Goal: Task Accomplishment & Management: Use online tool/utility

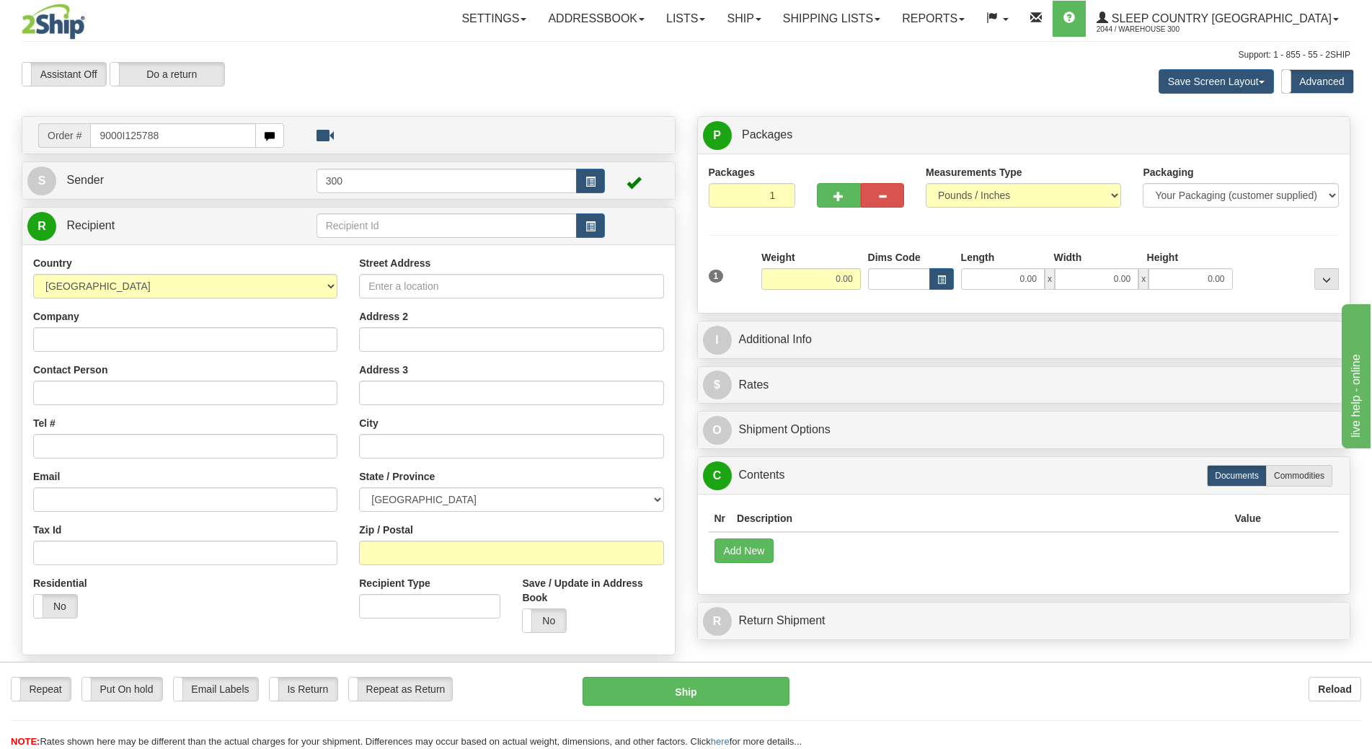
type input "9000I125788"
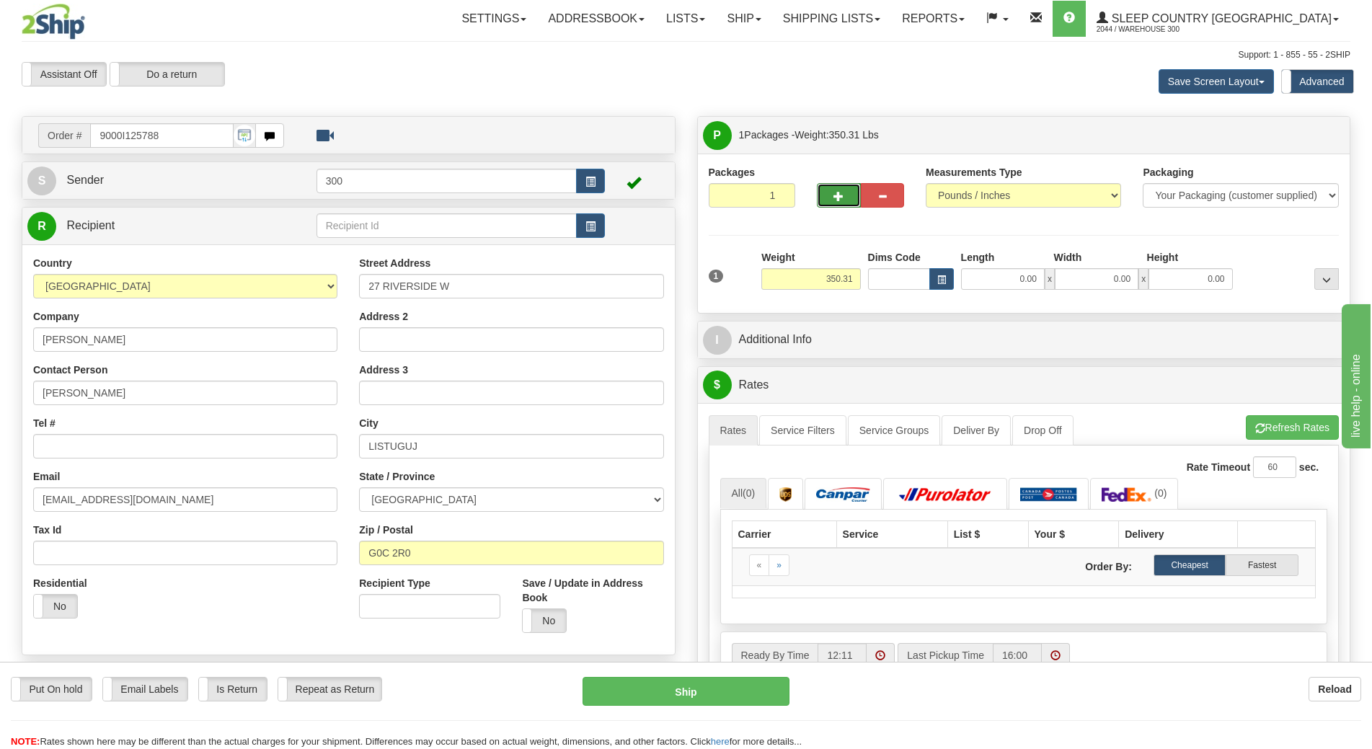
click at [830, 190] on button "button" at bounding box center [838, 195] width 43 height 25
type input "2"
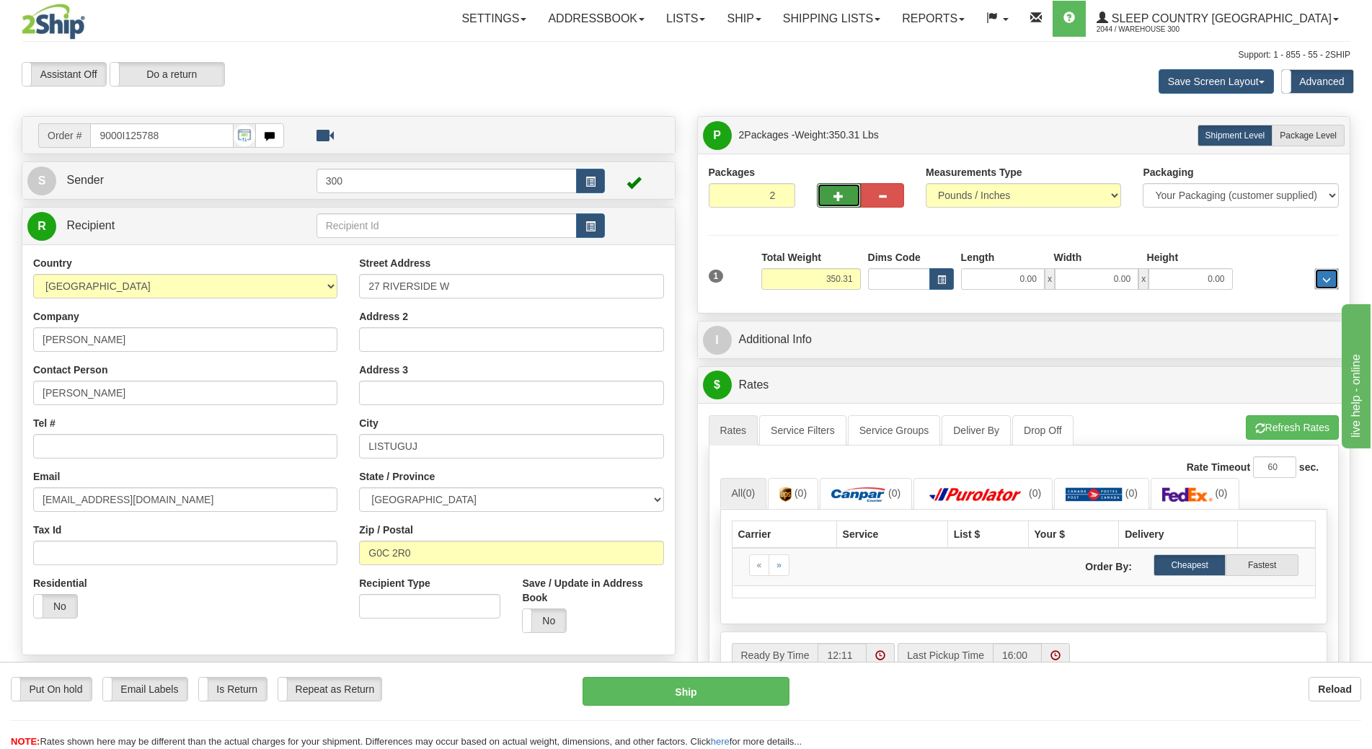
click at [1324, 282] on span "..." at bounding box center [1326, 280] width 9 height 8
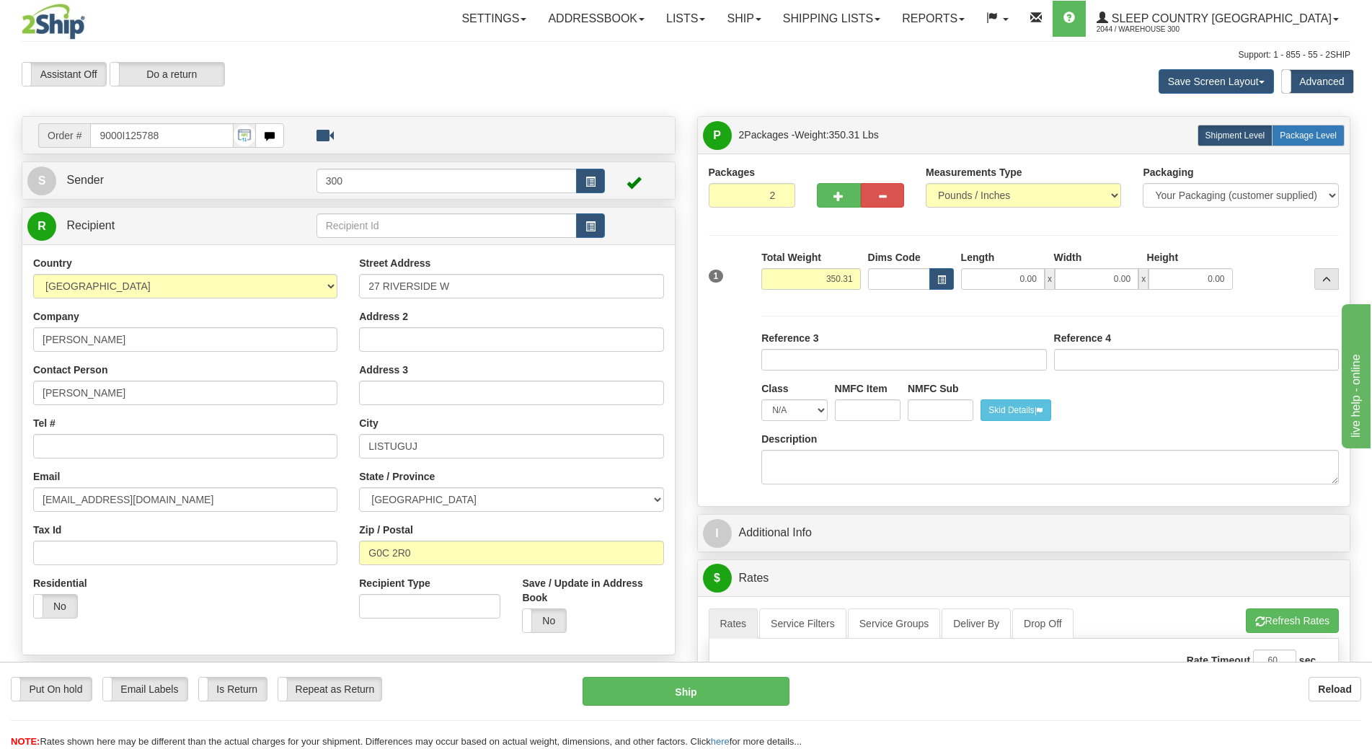
click at [1304, 137] on span "Package Level" at bounding box center [1308, 135] width 57 height 10
radio input "true"
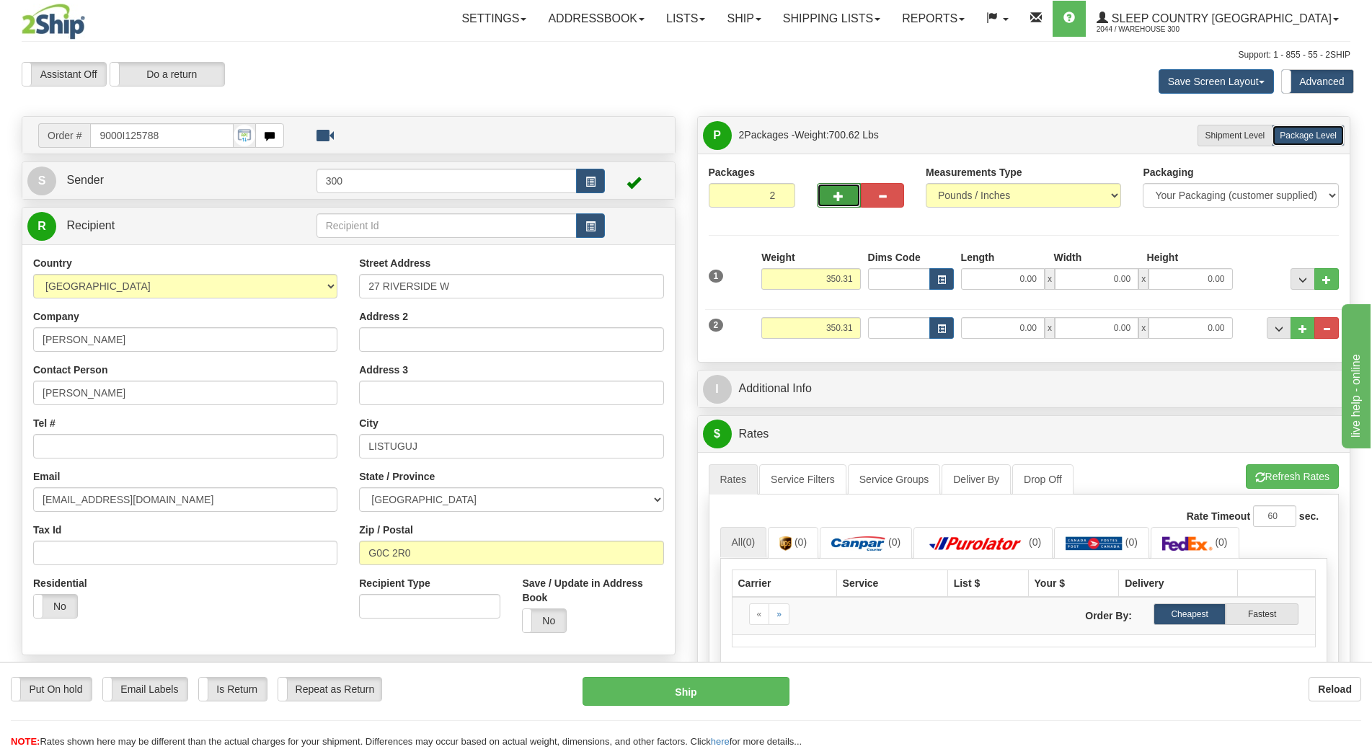
click at [834, 192] on span "button" at bounding box center [838, 196] width 10 height 9
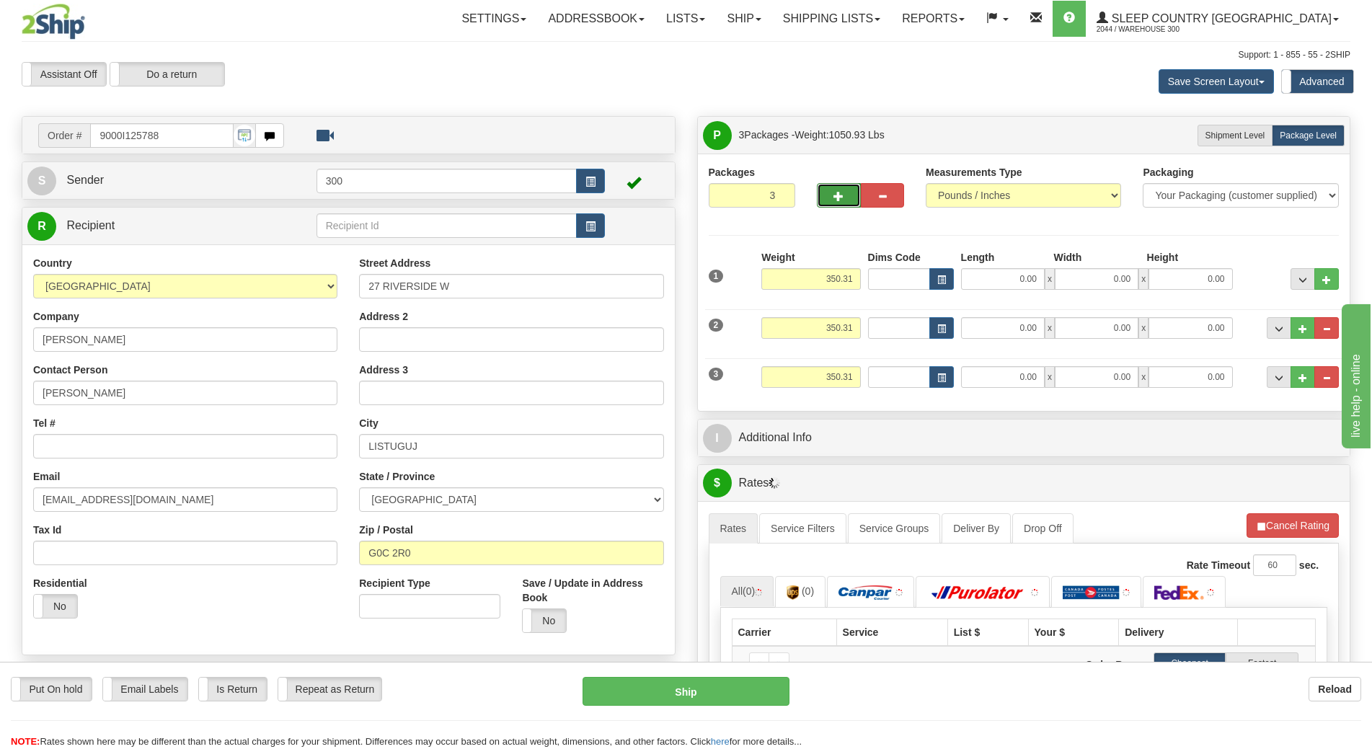
click at [839, 195] on span "button" at bounding box center [838, 196] width 10 height 9
type input "4"
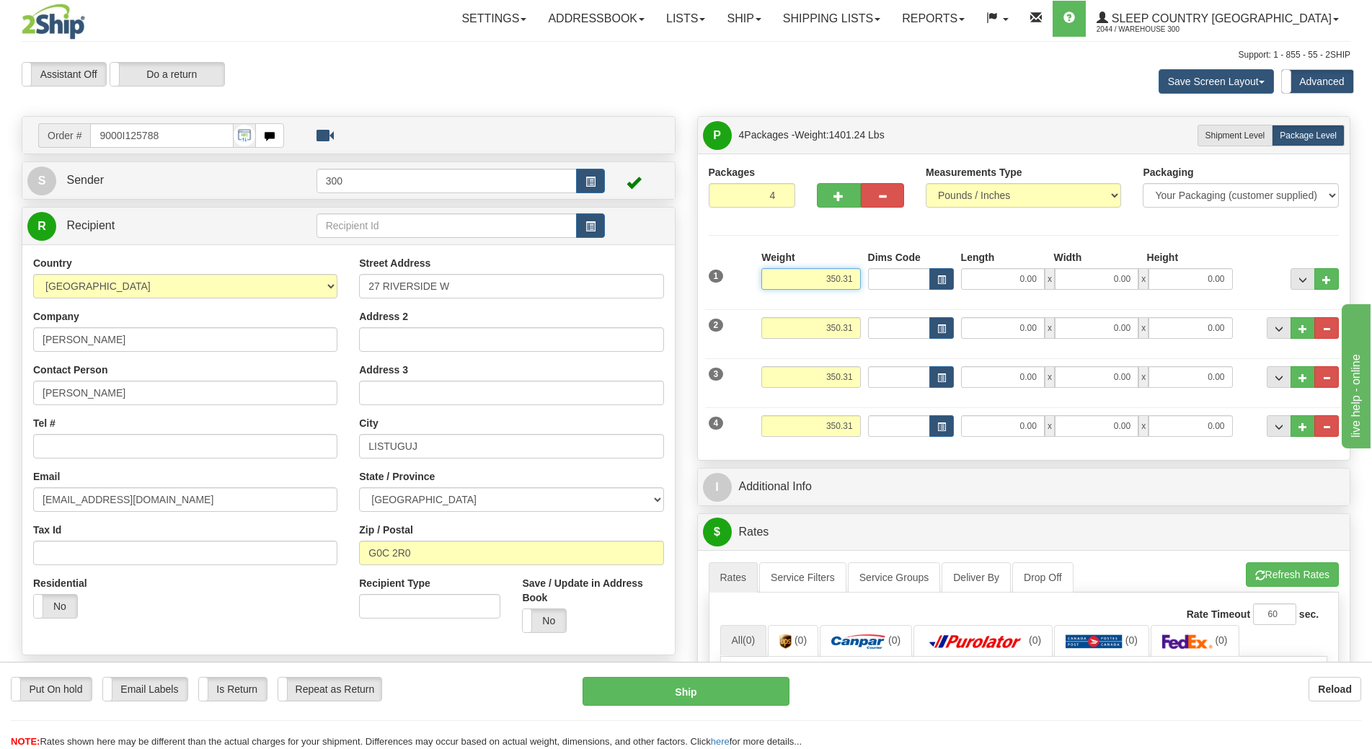
drag, startPoint x: 813, startPoint y: 284, endPoint x: 879, endPoint y: 285, distance: 66.3
click at [877, 285] on div "1 Weight 350.31 Dims Code x" at bounding box center [1024, 275] width 638 height 51
type input "170.00"
click at [1001, 288] on input "0.00" at bounding box center [1003, 279] width 84 height 22
type input "83.00"
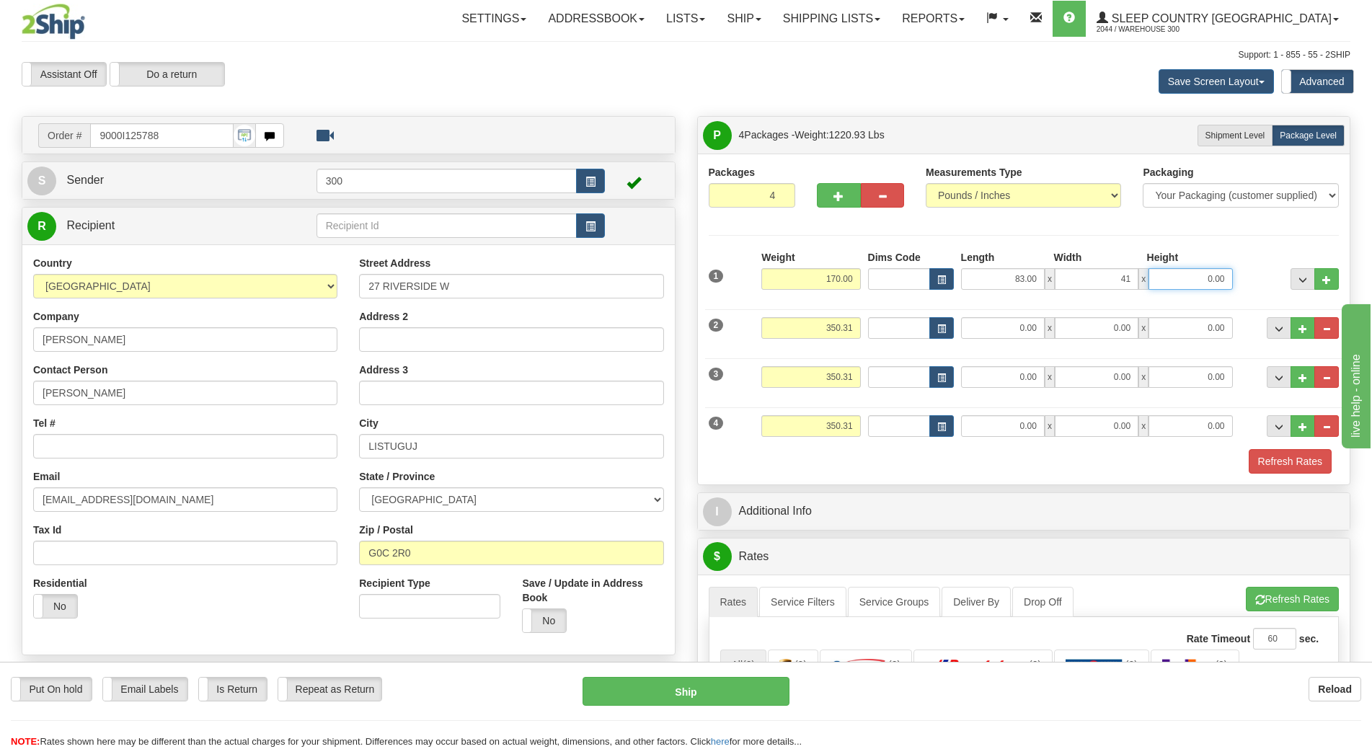
type input "41.00"
type input "7.00"
drag, startPoint x: 814, startPoint y: 327, endPoint x: 859, endPoint y: 331, distance: 45.6
click at [859, 331] on input "350.31" at bounding box center [810, 328] width 99 height 22
type input "140.00"
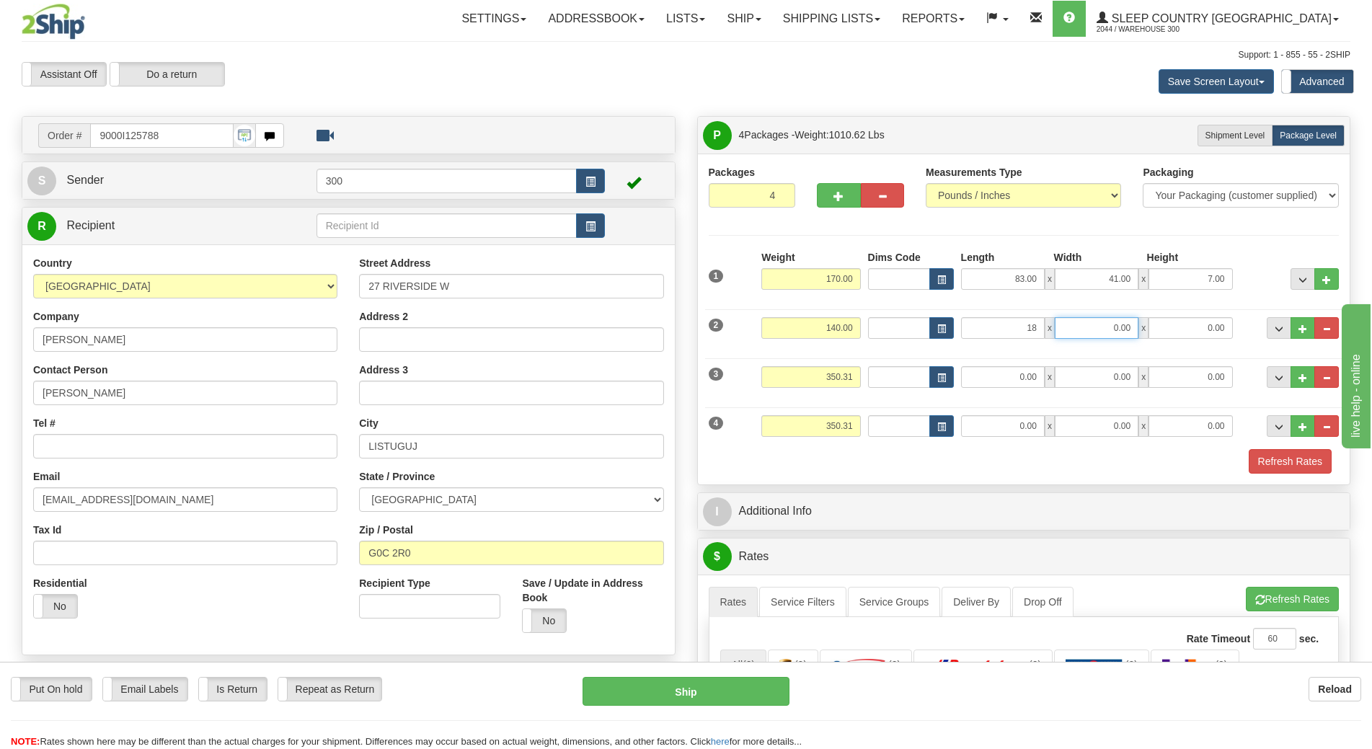
type input "18.00"
drag, startPoint x: 1104, startPoint y: 332, endPoint x: 1150, endPoint y: 337, distance: 45.6
click at [1150, 337] on div "18.00 x 44 x 0.00" at bounding box center [1097, 328] width 272 height 22
type input "18.00"
type input "44.00"
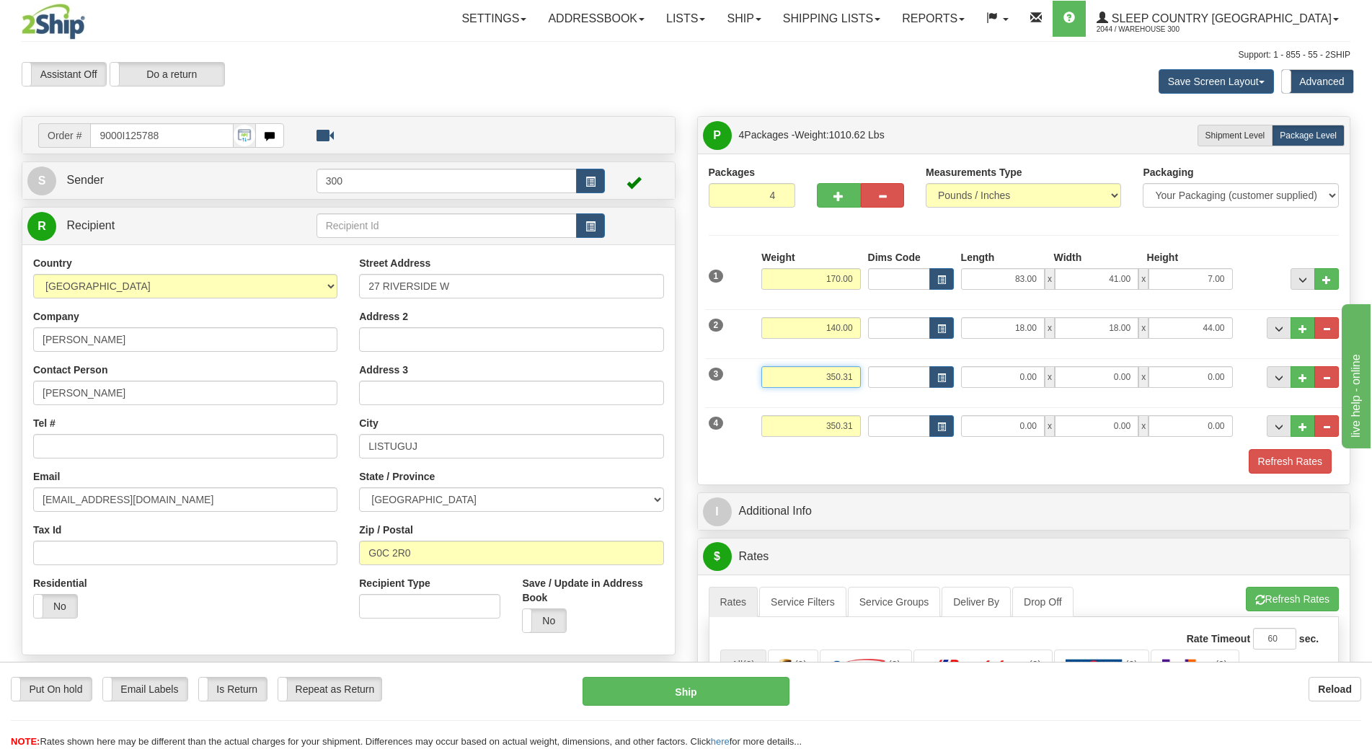
click at [820, 374] on input "350.31" at bounding box center [810, 377] width 99 height 22
drag, startPoint x: 818, startPoint y: 377, endPoint x: 862, endPoint y: 382, distance: 44.3
click at [862, 382] on div "Weight 350.31" at bounding box center [811, 382] width 106 height 32
type input "10.00"
type input "19.00"
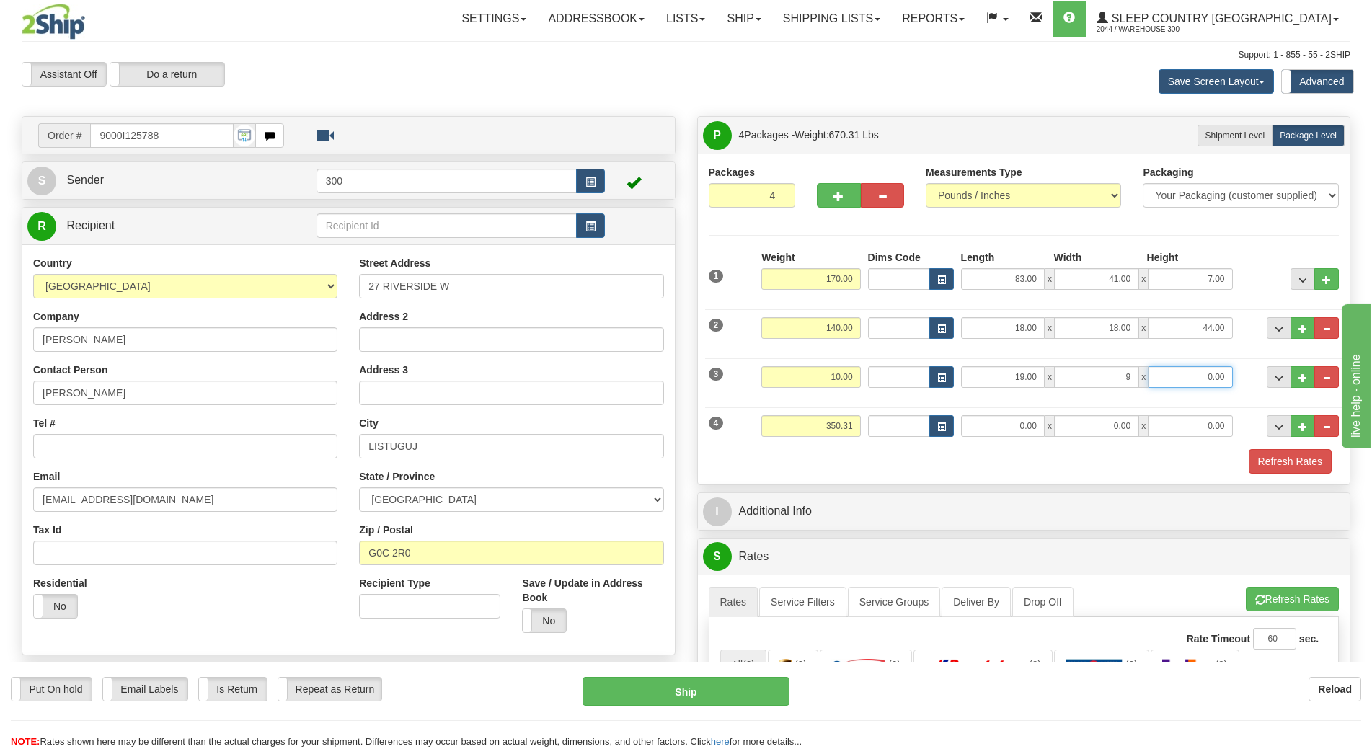
type input "9.00"
type input "8.00"
drag, startPoint x: 814, startPoint y: 425, endPoint x: 866, endPoint y: 430, distance: 52.1
click at [866, 430] on div "4 Weight 350.31 Dims Code Length Width 0.00" at bounding box center [1024, 424] width 638 height 48
type input "10.00"
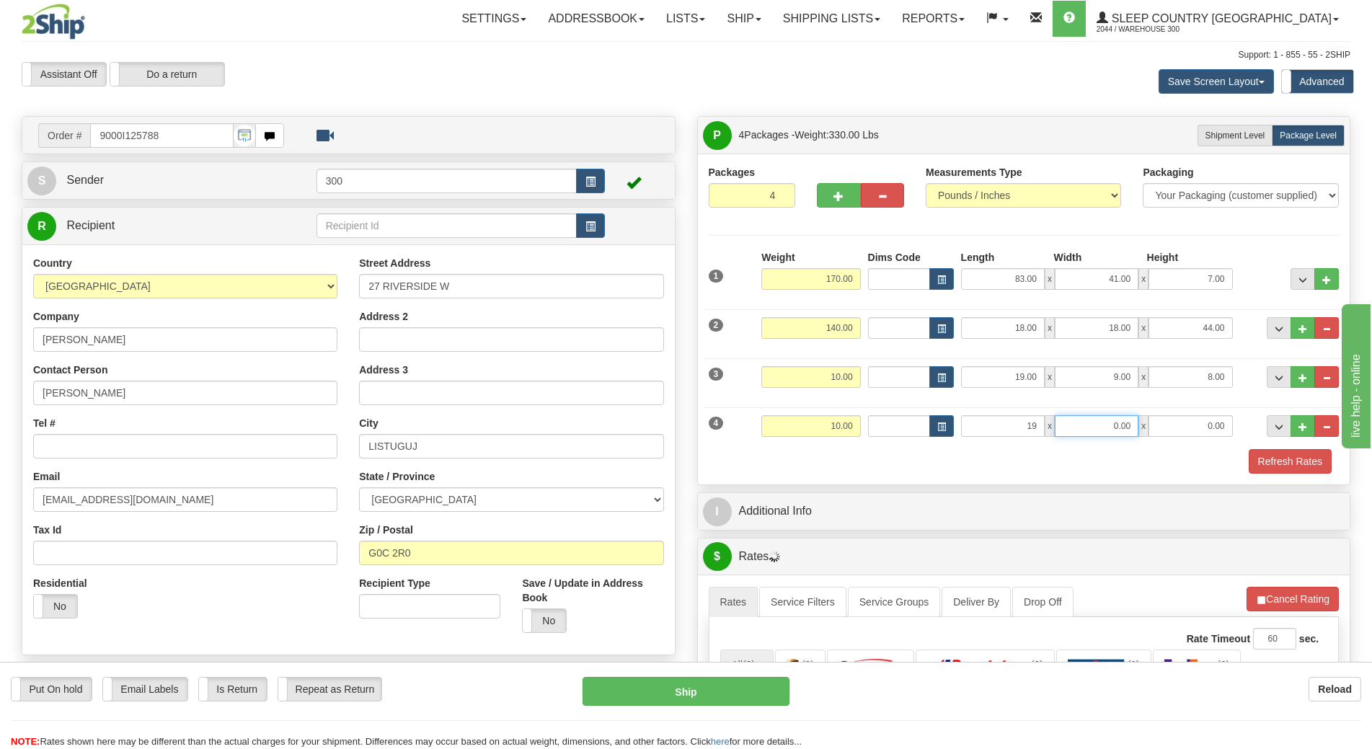
type input "19.00"
type input "9.00"
type input "8.00"
click at [1272, 461] on button "Refresh Rates" at bounding box center [1290, 461] width 83 height 25
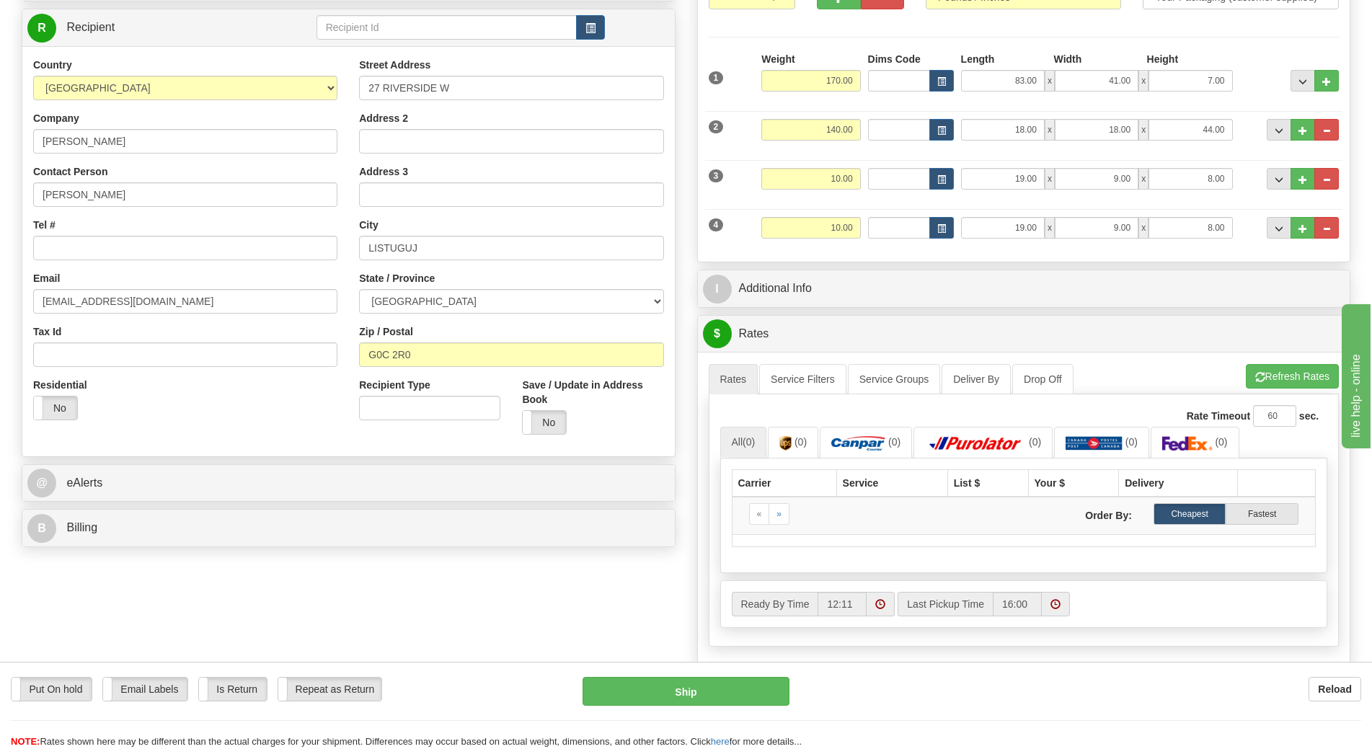
scroll to position [216, 0]
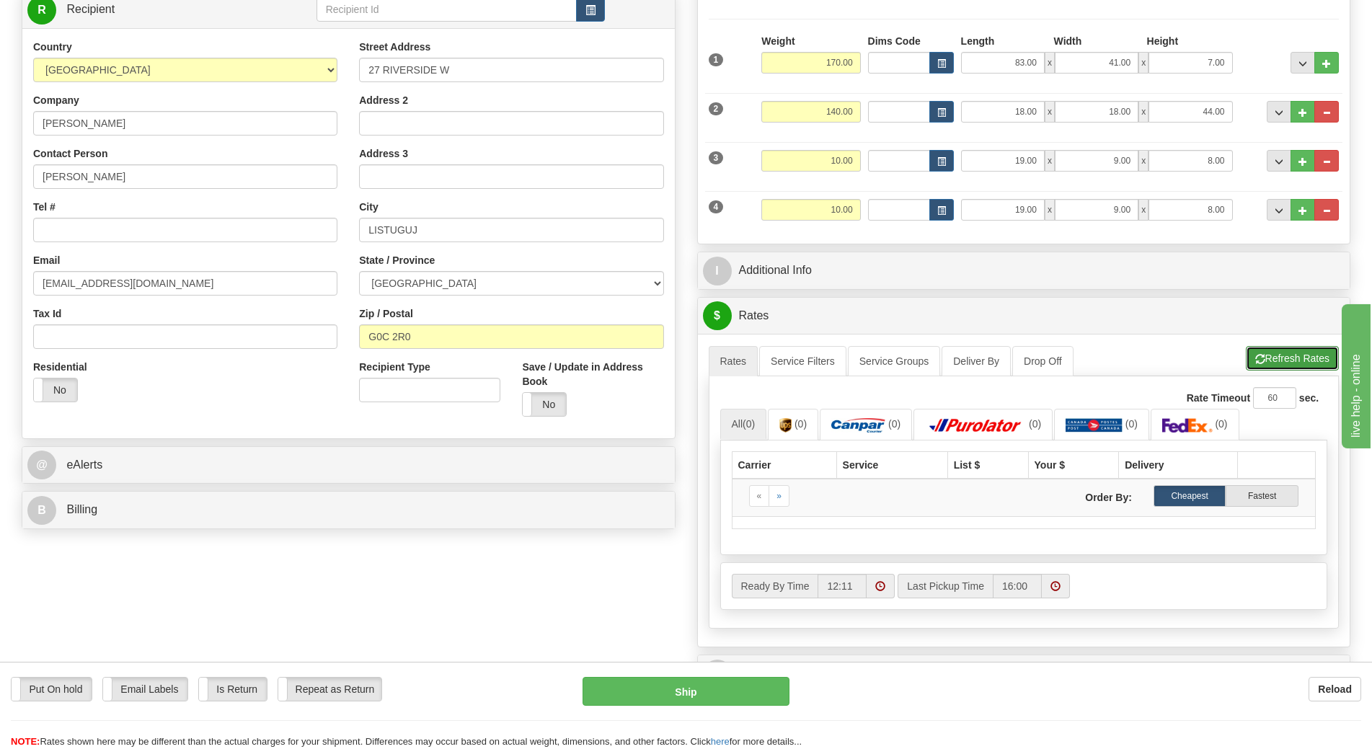
click at [1280, 354] on button "Refresh Rates" at bounding box center [1292, 358] width 93 height 25
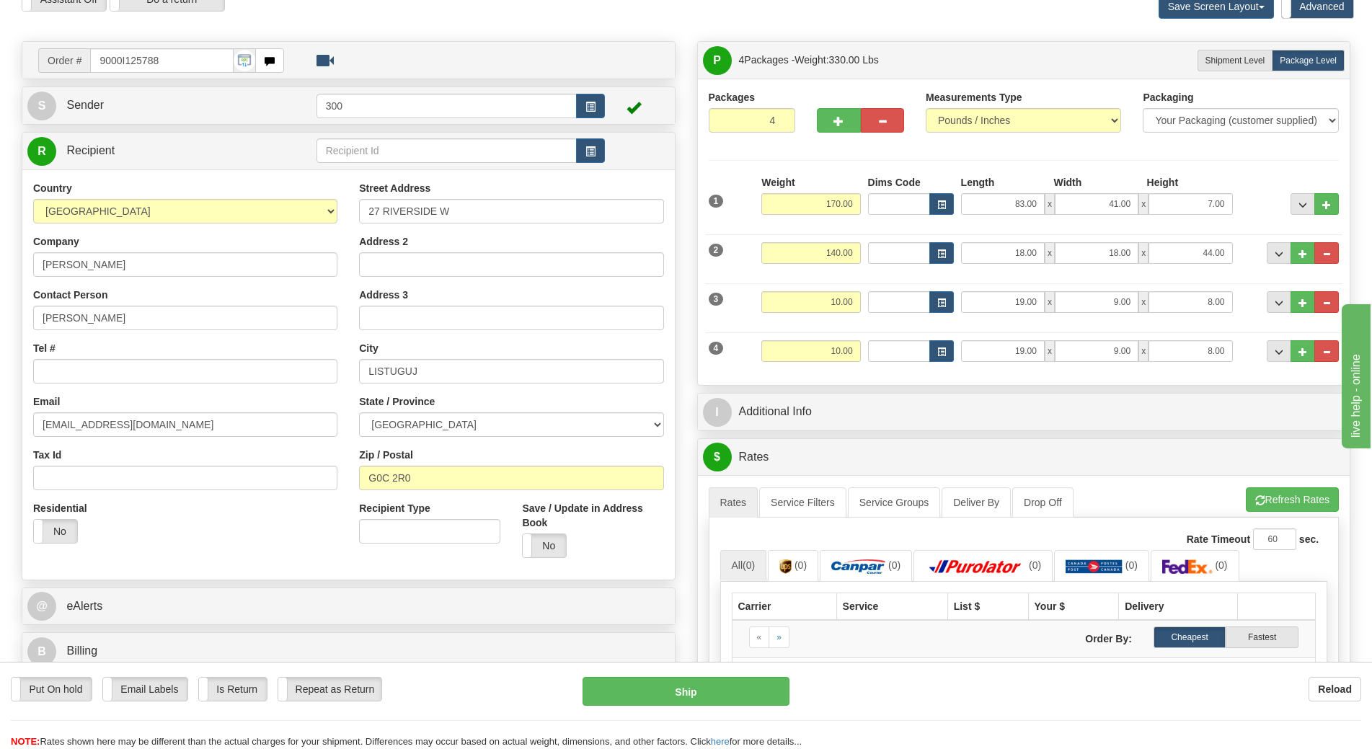
scroll to position [72, 0]
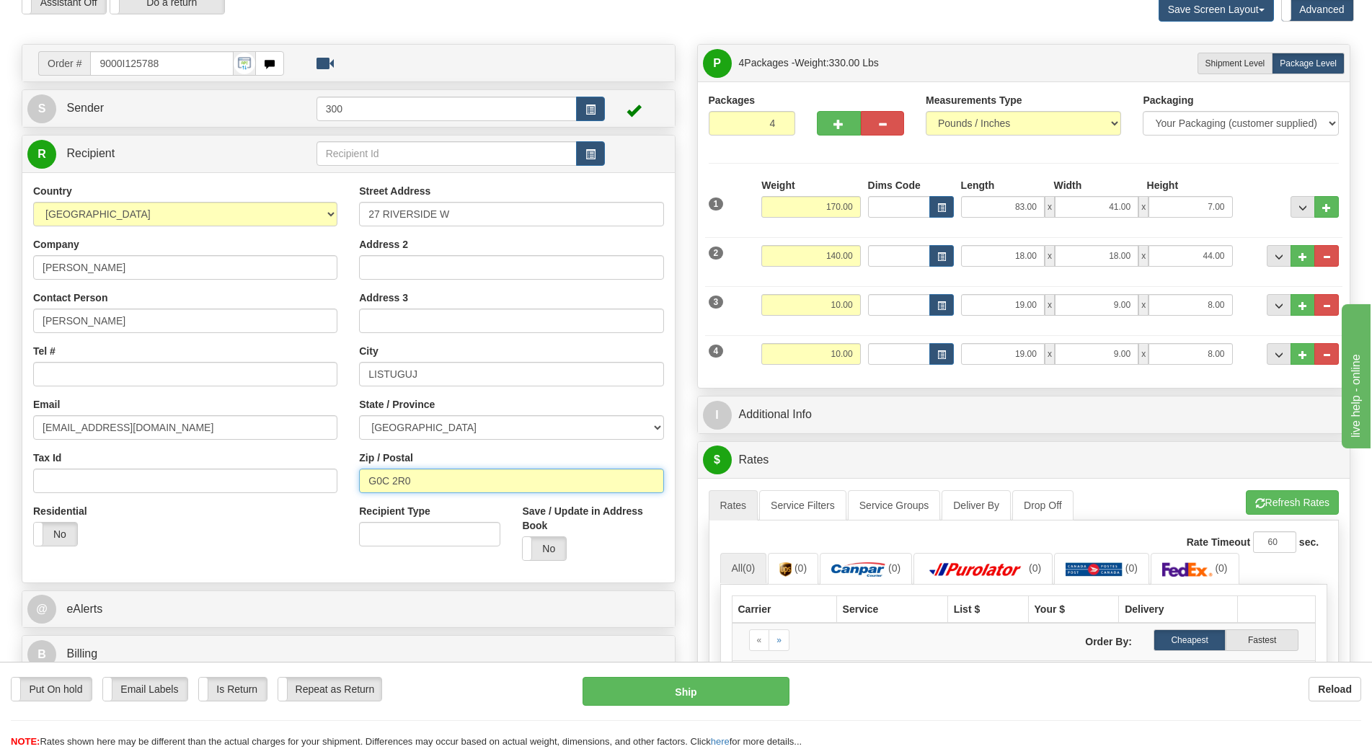
drag, startPoint x: 424, startPoint y: 481, endPoint x: 366, endPoint y: 479, distance: 57.7
click at [366, 479] on input "G0C 2R0" at bounding box center [511, 481] width 304 height 25
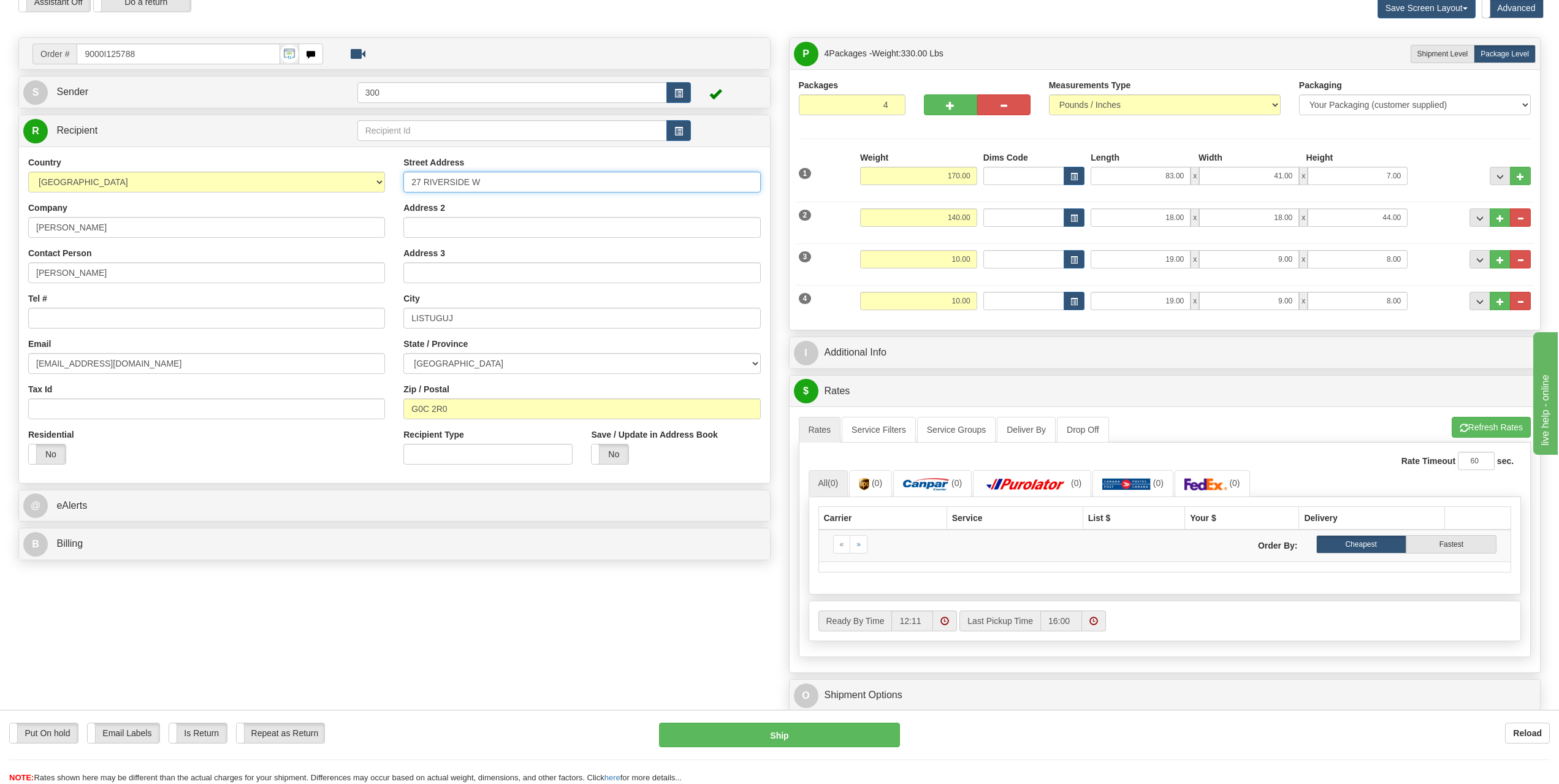
drag, startPoint x: 490, startPoint y: 184, endPoint x: 404, endPoint y: 184, distance: 86.0
click at [404, 184] on input "27 RIVERSIDE W" at bounding box center [582, 182] width 357 height 21
drag, startPoint x: 459, startPoint y: 409, endPoint x: 399, endPoint y: 411, distance: 60.0
click at [399, 411] on div "Street Address 27 RIVERSIDE W Address 2 Address 3 City LISTUGUJ State / Provinc…" at bounding box center [582, 315] width 375 height 317
click at [482, 190] on input "27 RIVERSIDE W" at bounding box center [582, 182] width 357 height 21
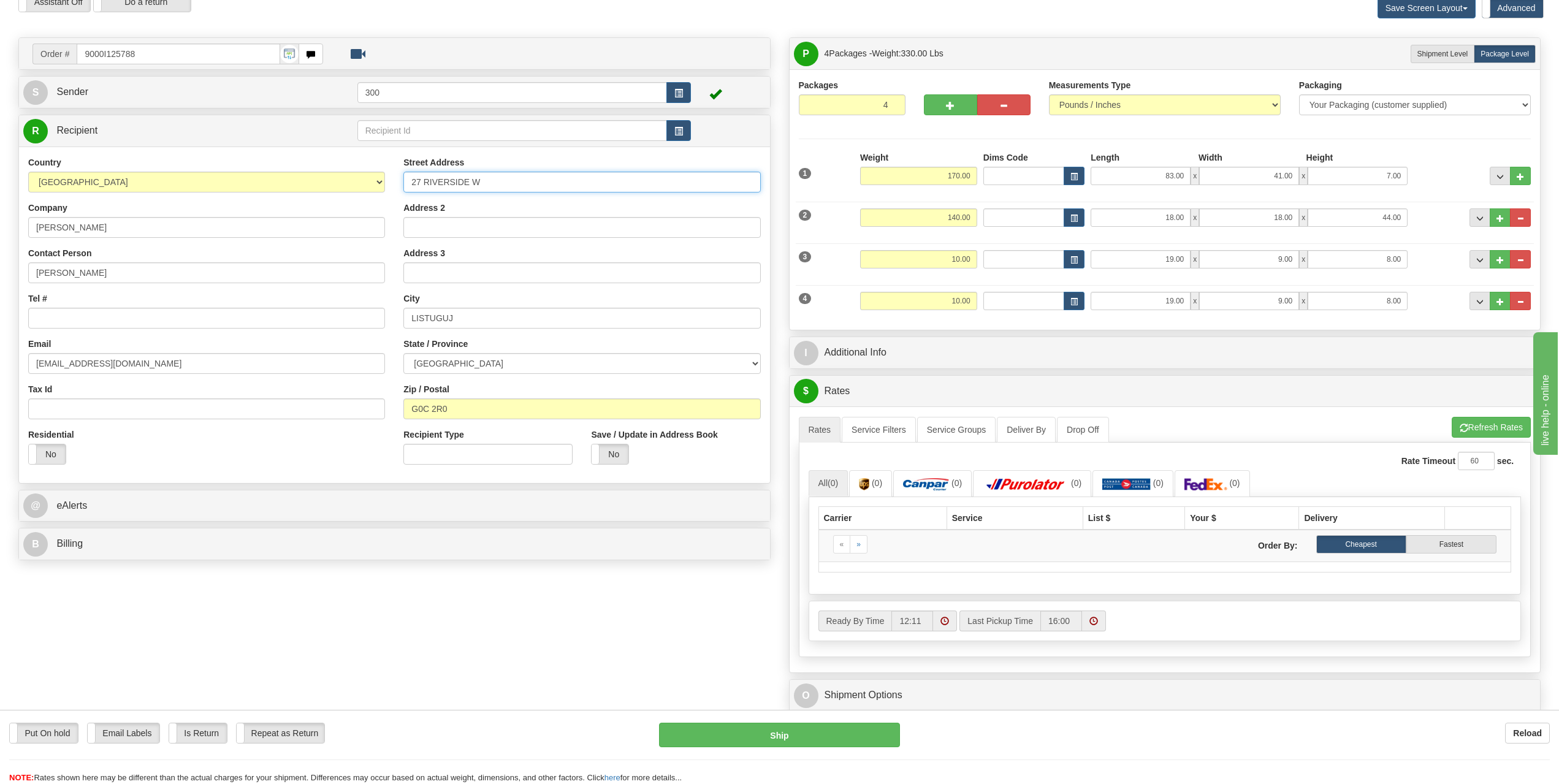
drag, startPoint x: 467, startPoint y: 185, endPoint x: 384, endPoint y: 179, distance: 83.2
click at [384, 179] on div "Country [GEOGRAPHIC_DATA] [GEOGRAPHIC_DATA] [GEOGRAPHIC_DATA] [GEOGRAPHIC_DATA]…" at bounding box center [394, 315] width 751 height 317
paste input "Chemin Riverside O"
type input "27 [GEOGRAPHIC_DATA] O"
drag, startPoint x: 471, startPoint y: 321, endPoint x: 367, endPoint y: 324, distance: 104.0
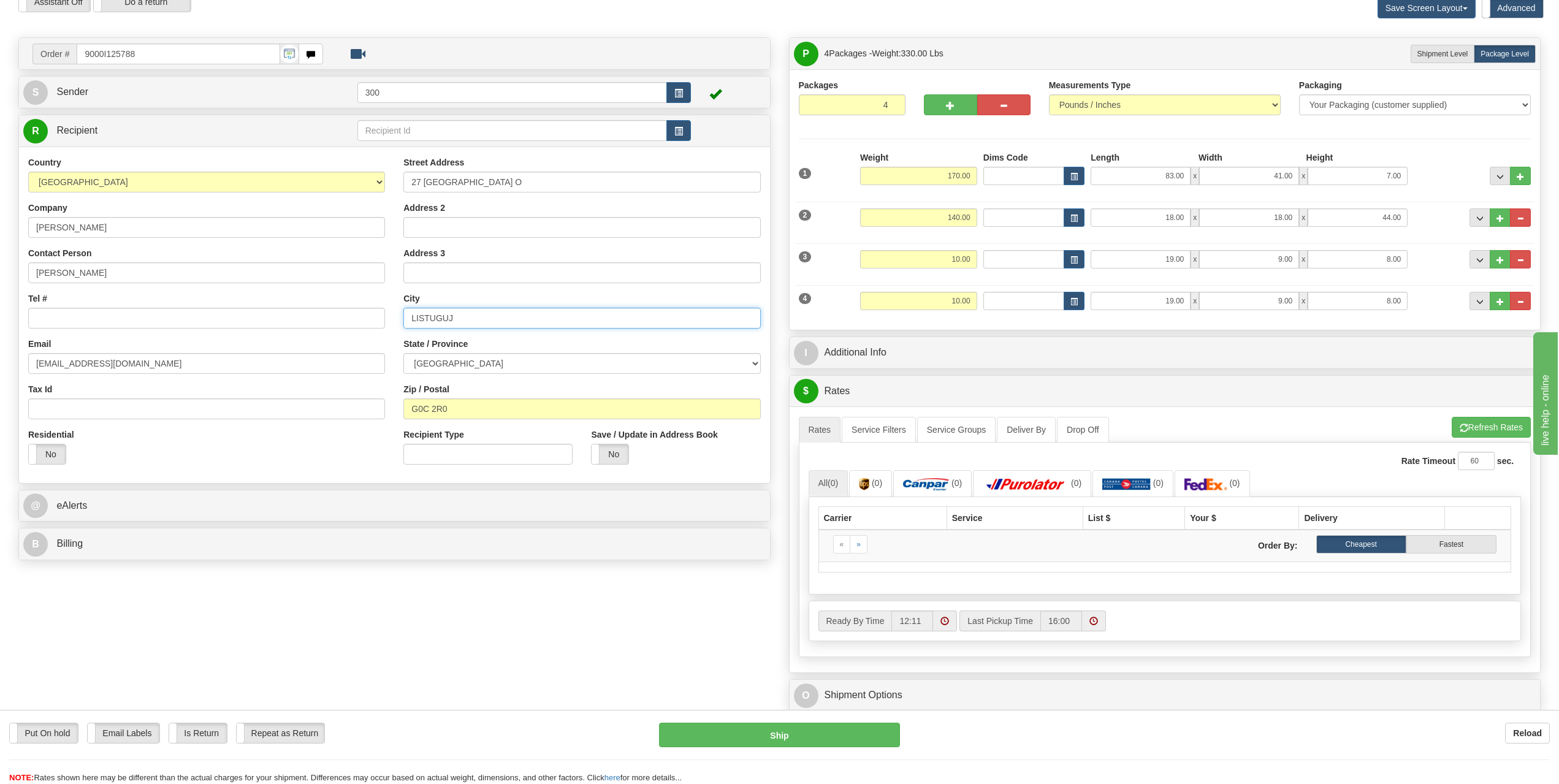
click at [367, 324] on div "Country [GEOGRAPHIC_DATA] [GEOGRAPHIC_DATA] [GEOGRAPHIC_DATA] [GEOGRAPHIC_DATA]…" at bounding box center [394, 315] width 751 height 317
paste input "Pointe-[GEOGRAPHIC_DATA]"
type input "Pointe-[GEOGRAPHIC_DATA]"
click at [1166, 427] on button "Refresh Rates" at bounding box center [1491, 427] width 79 height 21
